Goal: Task Accomplishment & Management: Manage account settings

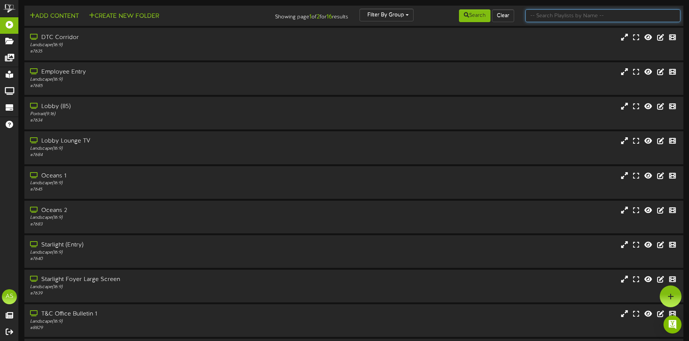
click at [545, 20] on input "text" at bounding box center [602, 15] width 155 height 13
type input "starlight"
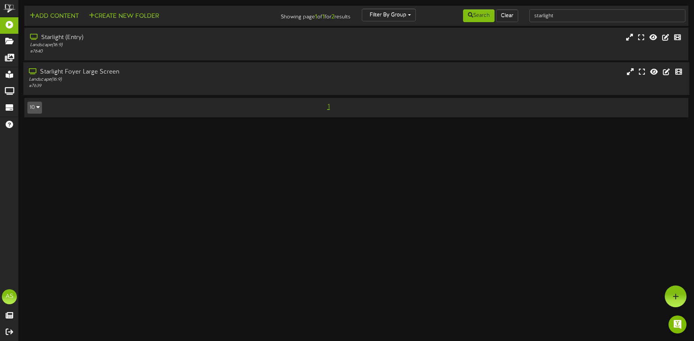
click at [162, 70] on div "Starlight Foyer Large Screen" at bounding box center [162, 72] width 266 height 9
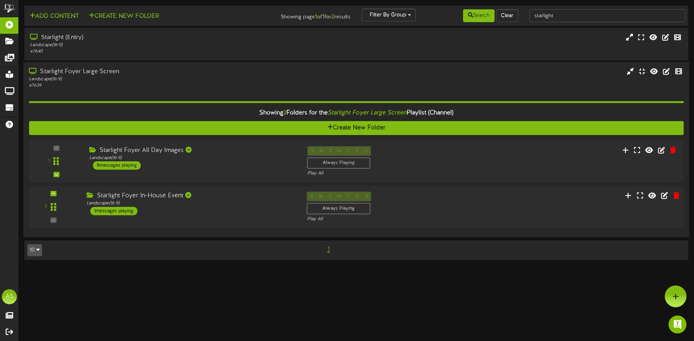
click at [176, 211] on div "Starlight Foyer In-House Event Landscape ( 16:9 ) 1 messages playing" at bounding box center [191, 204] width 221 height 24
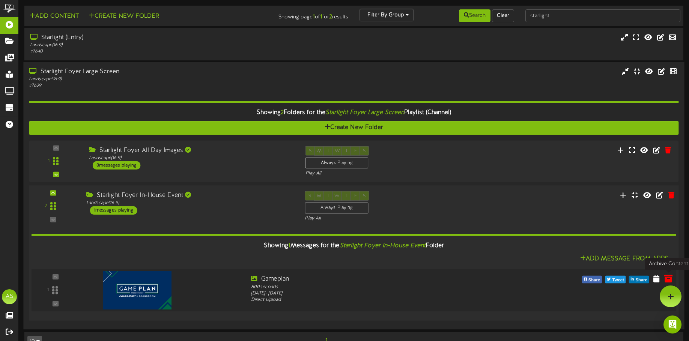
click at [664, 279] on icon at bounding box center [668, 279] width 8 height 8
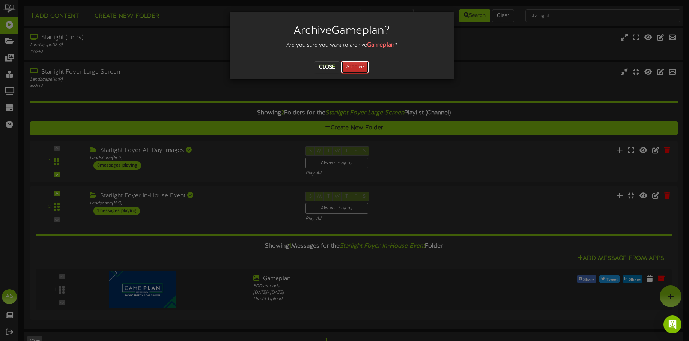
click at [354, 67] on button "Archive" at bounding box center [355, 67] width 28 height 13
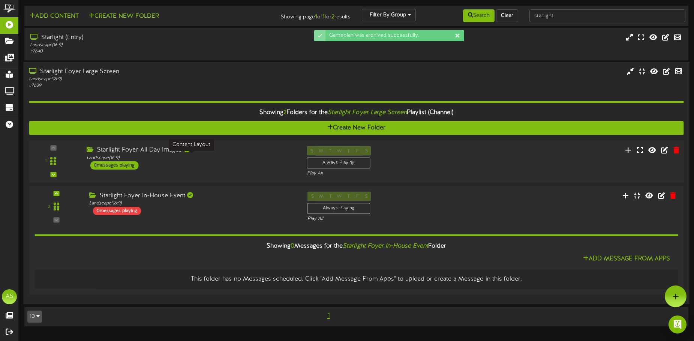
click at [237, 160] on div "Landscape ( 16:9 )" at bounding box center [191, 158] width 209 height 6
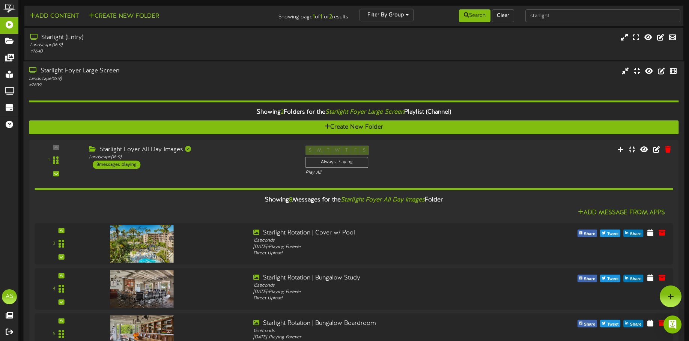
click at [87, 82] on div "# 7639" at bounding box center [161, 85] width 264 height 6
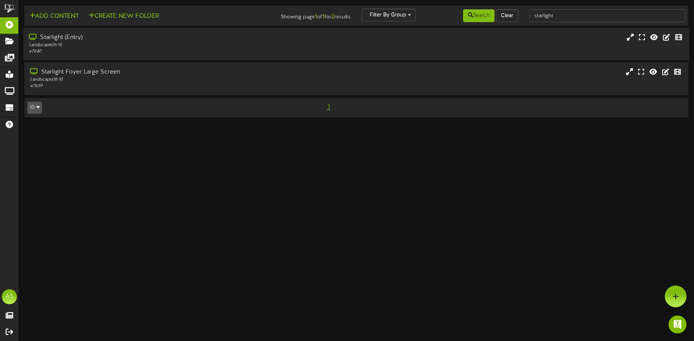
click at [99, 51] on div "# 7640" at bounding box center [162, 51] width 266 height 6
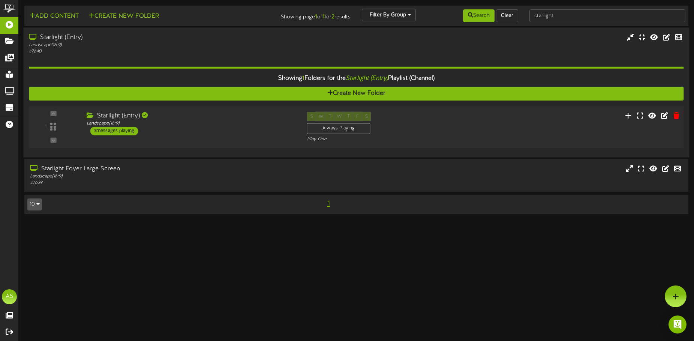
click at [183, 127] on div "Starlight (Entry) Landscape ( 16:9 ) 3 messages playing" at bounding box center [191, 124] width 221 height 24
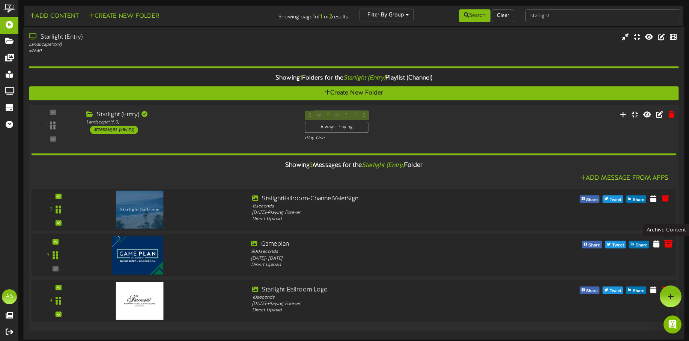
click at [666, 247] on icon at bounding box center [668, 243] width 8 height 8
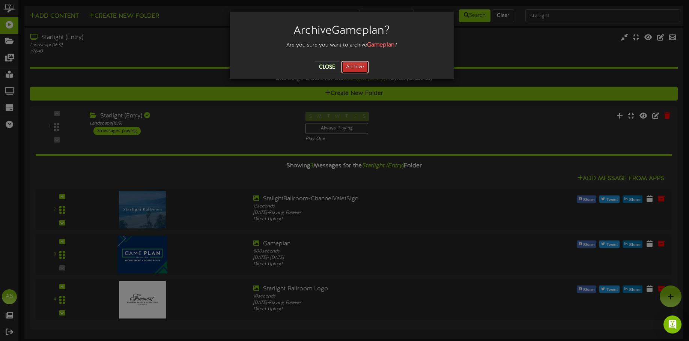
click at [356, 69] on button "Archive" at bounding box center [355, 67] width 28 height 13
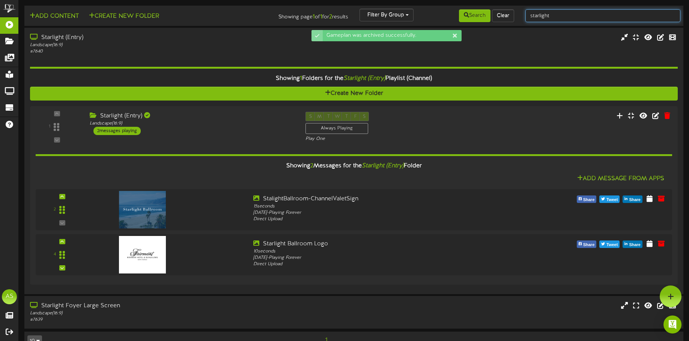
drag, startPoint x: 566, startPoint y: 15, endPoint x: 420, endPoint y: 16, distance: 145.9
click at [420, 16] on div "Add Content Create New Folder Showing page 1 of 1 for 2 results Filter By Group…" at bounding box center [354, 16] width 664 height 14
type input "ocean"
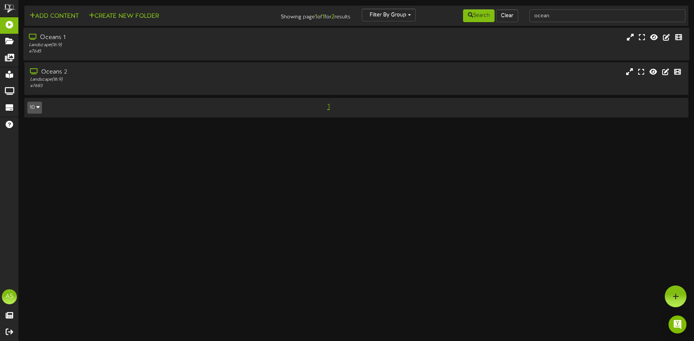
click at [322, 48] on div "Oceans 1 Landscape ( 16:9 ) # 7645" at bounding box center [356, 43] width 666 height 21
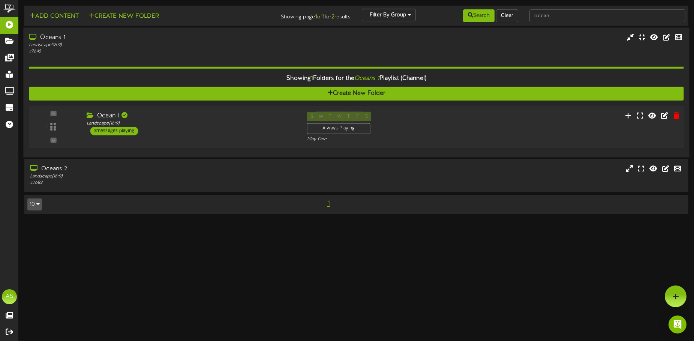
click at [449, 128] on div "S M T W T F S Always Playing Play One" at bounding box center [384, 127] width 165 height 31
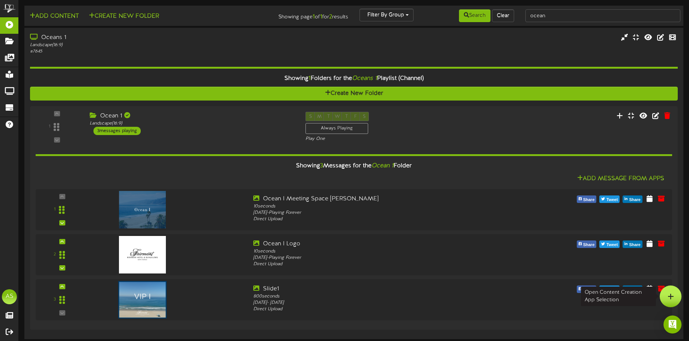
click at [659, 288] on div at bounding box center [670, 296] width 22 height 22
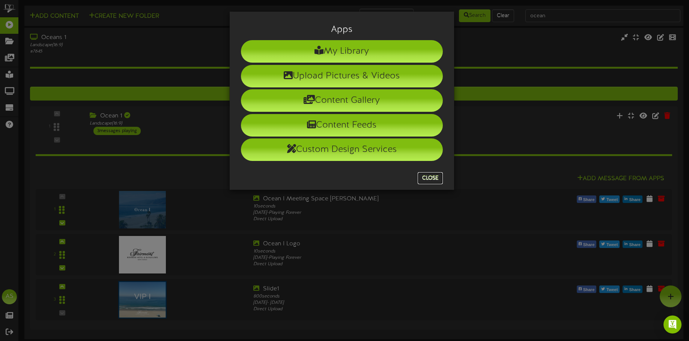
click at [426, 176] on button "Close" at bounding box center [429, 178] width 25 height 12
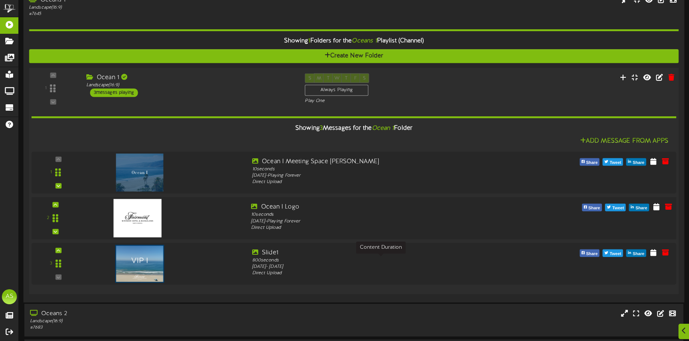
scroll to position [63, 0]
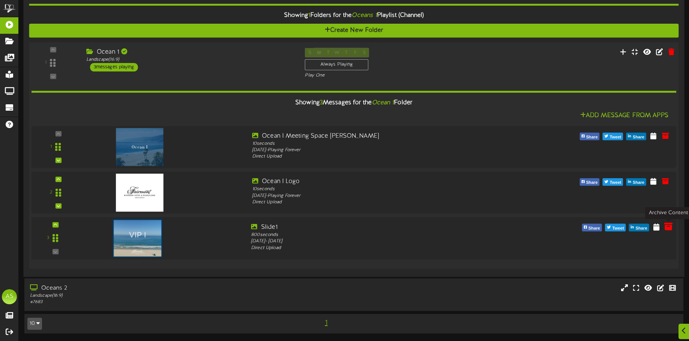
click at [668, 230] on icon at bounding box center [668, 226] width 8 height 8
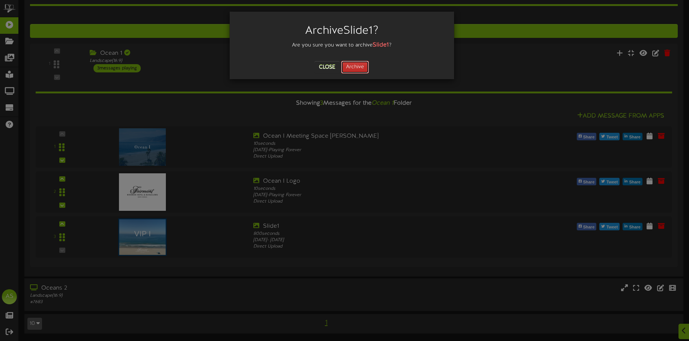
click at [362, 68] on button "Archive" at bounding box center [355, 67] width 28 height 13
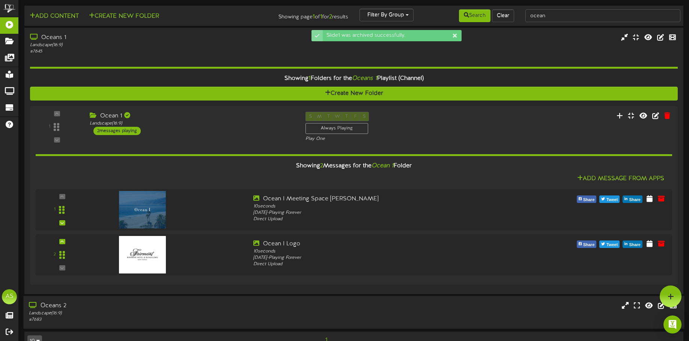
click at [148, 300] on div "Oceans 2 Landscape ( 16:9 ) # 7683" at bounding box center [353, 312] width 660 height 33
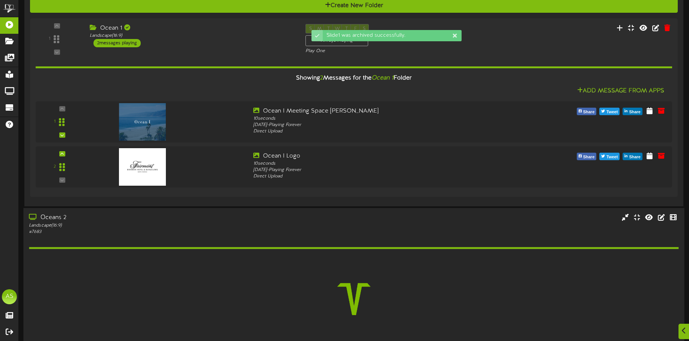
scroll to position [136, 0]
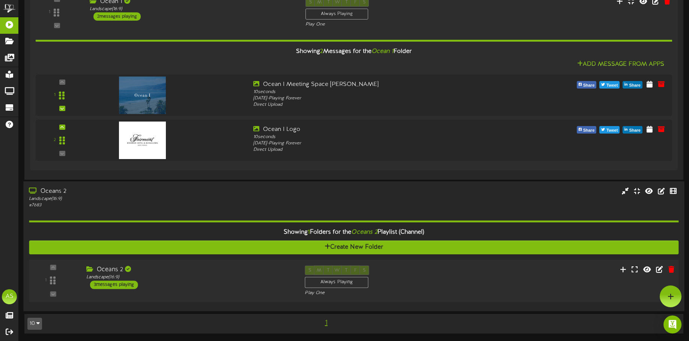
click at [165, 268] on div "Oceans 2" at bounding box center [189, 269] width 207 height 9
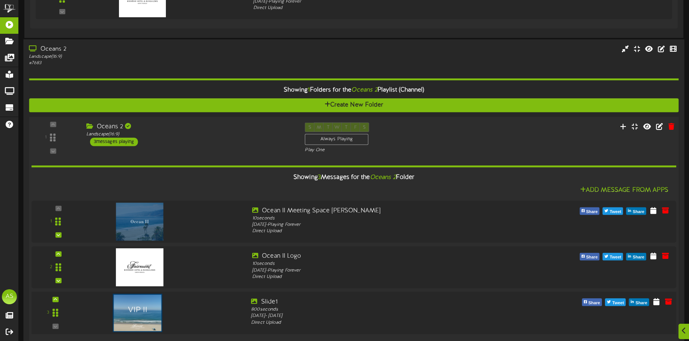
scroll to position [296, 0]
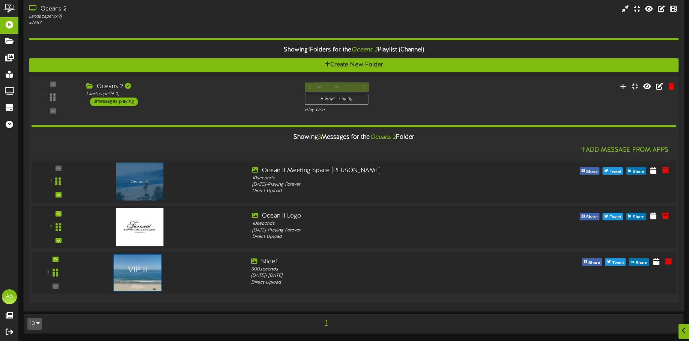
click at [473, 259] on div "Slide1" at bounding box center [381, 261] width 260 height 9
click at [668, 263] on icon at bounding box center [668, 261] width 8 height 8
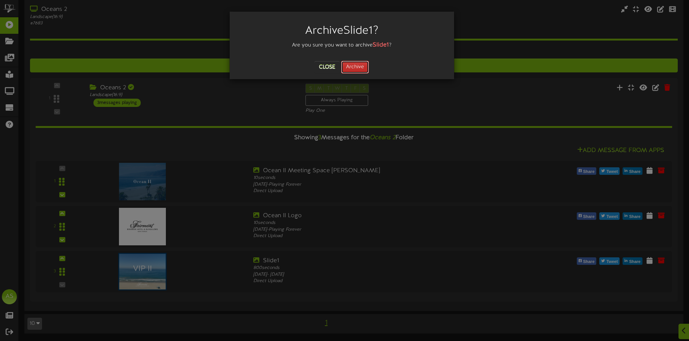
click at [354, 65] on button "Archive" at bounding box center [355, 67] width 28 height 13
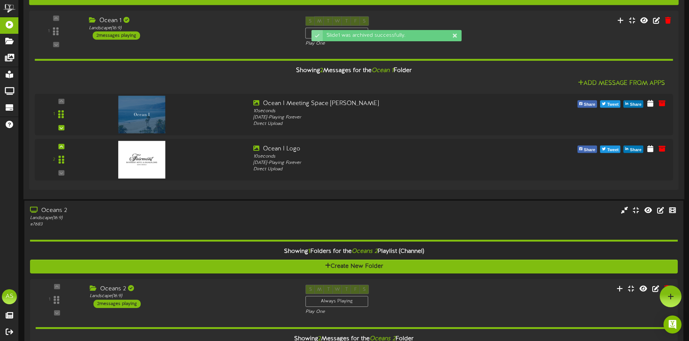
scroll to position [0, 0]
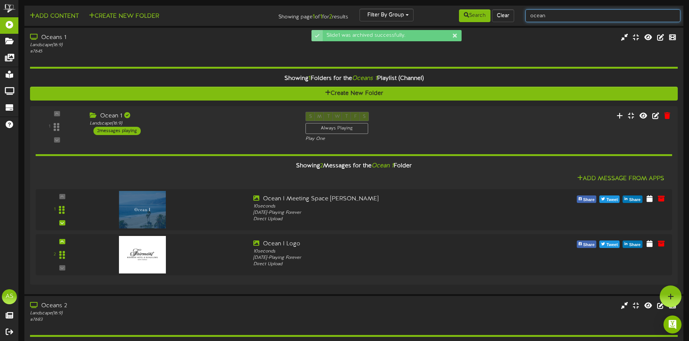
drag, startPoint x: 548, startPoint y: 17, endPoint x: 435, endPoint y: 14, distance: 112.9
click at [435, 14] on div "Add Content Create New Folder Showing page 1 of 1 for 2 results Filter By Group…" at bounding box center [354, 16] width 664 height 14
type input "wilsh"
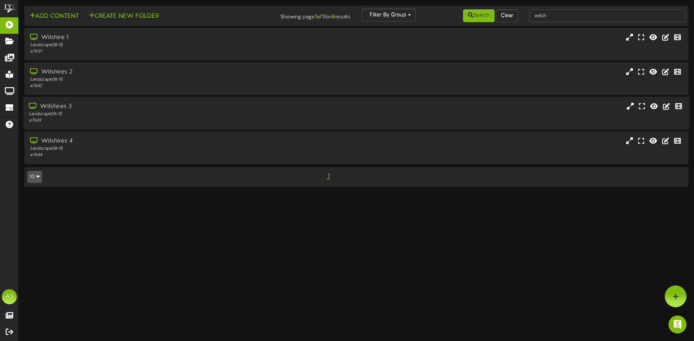
click at [201, 107] on div "Wilshires 3" at bounding box center [162, 106] width 266 height 9
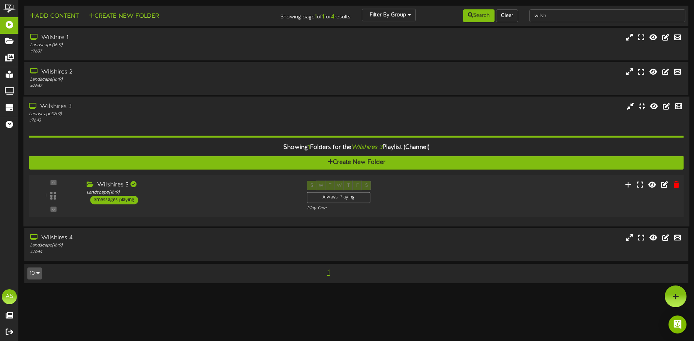
click at [274, 203] on div "Wilshires 3 Landscape ( 16:9 ) 3 messages playing" at bounding box center [191, 193] width 221 height 24
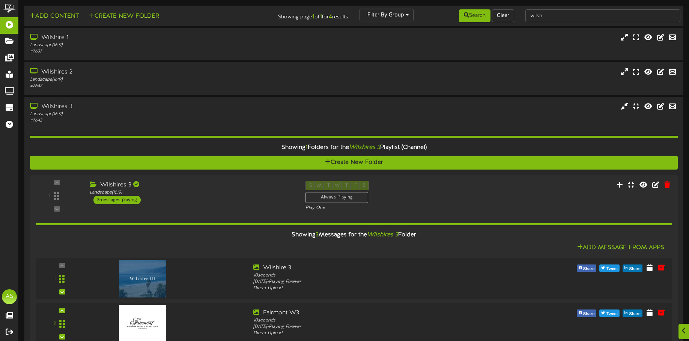
scroll to position [132, 0]
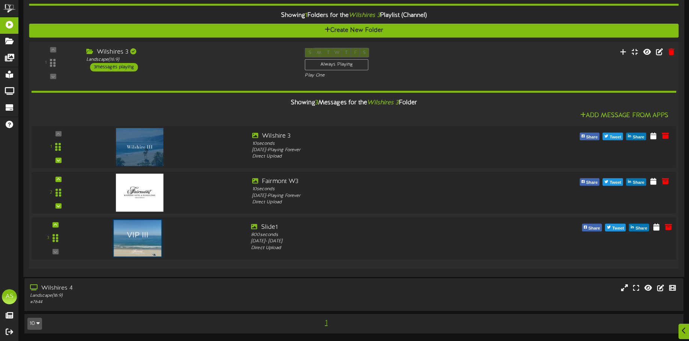
click at [186, 240] on div at bounding box center [164, 236] width 163 height 27
click at [665, 227] on icon at bounding box center [668, 226] width 8 height 8
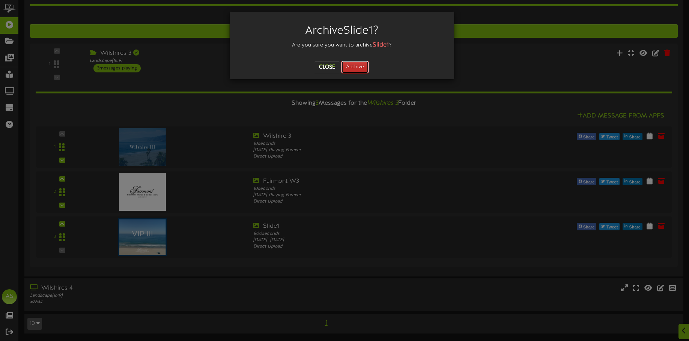
click at [363, 68] on button "Archive" at bounding box center [355, 67] width 28 height 13
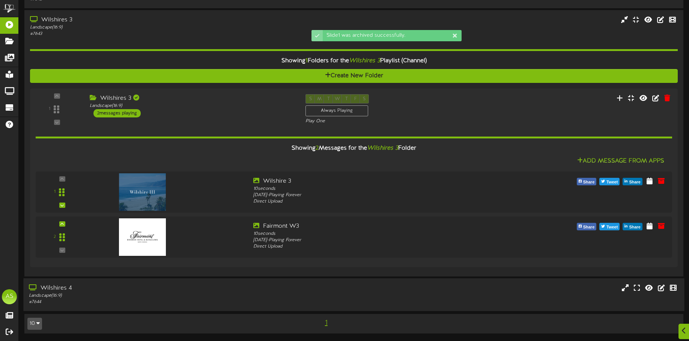
click at [289, 299] on div "# 7644" at bounding box center [161, 302] width 264 height 6
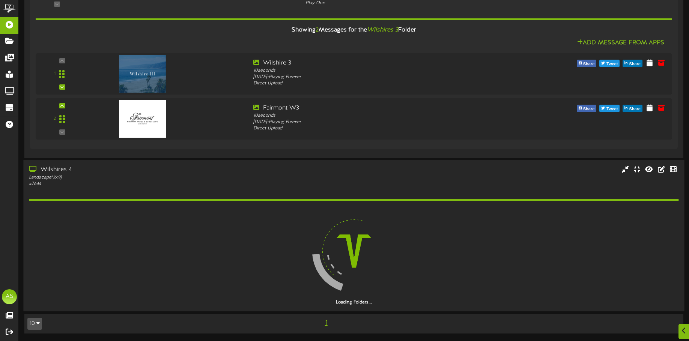
scroll to position [183, 0]
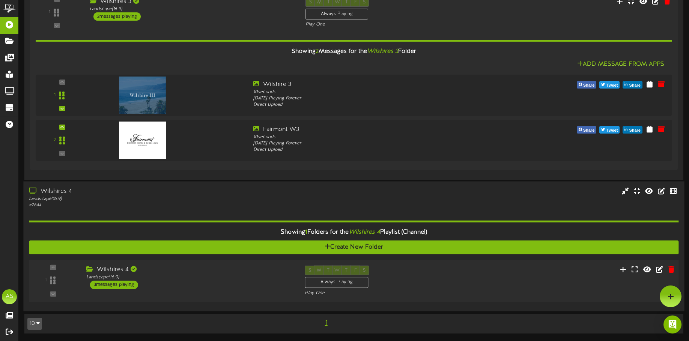
click at [508, 275] on div "1 Wilshires 4" at bounding box center [354, 281] width 656 height 31
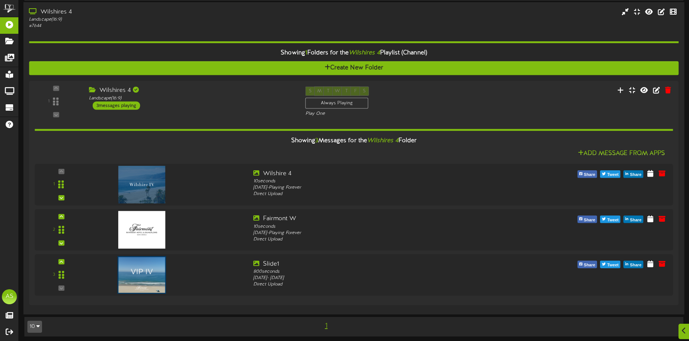
scroll to position [365, 0]
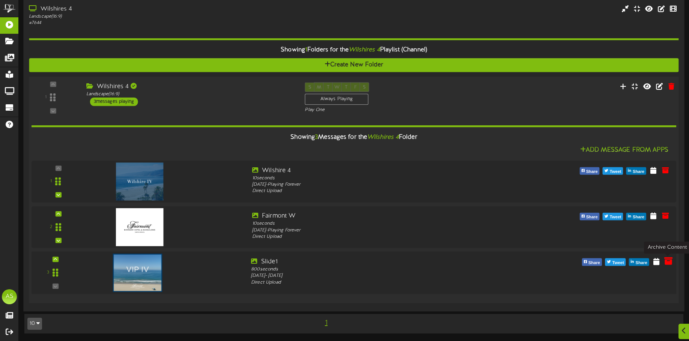
click at [663, 263] on button at bounding box center [668, 262] width 13 height 12
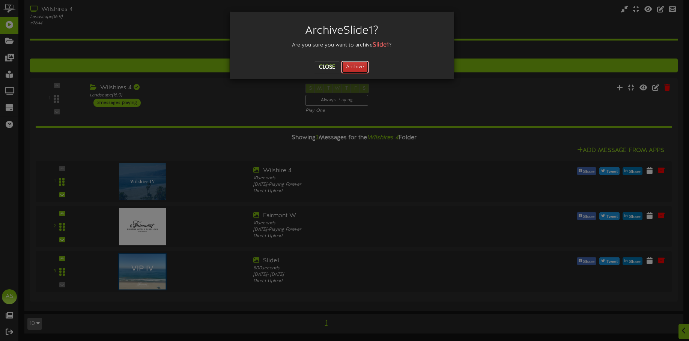
click at [361, 69] on button "Archive" at bounding box center [355, 67] width 28 height 13
